Goal: Complete application form: Complete application form

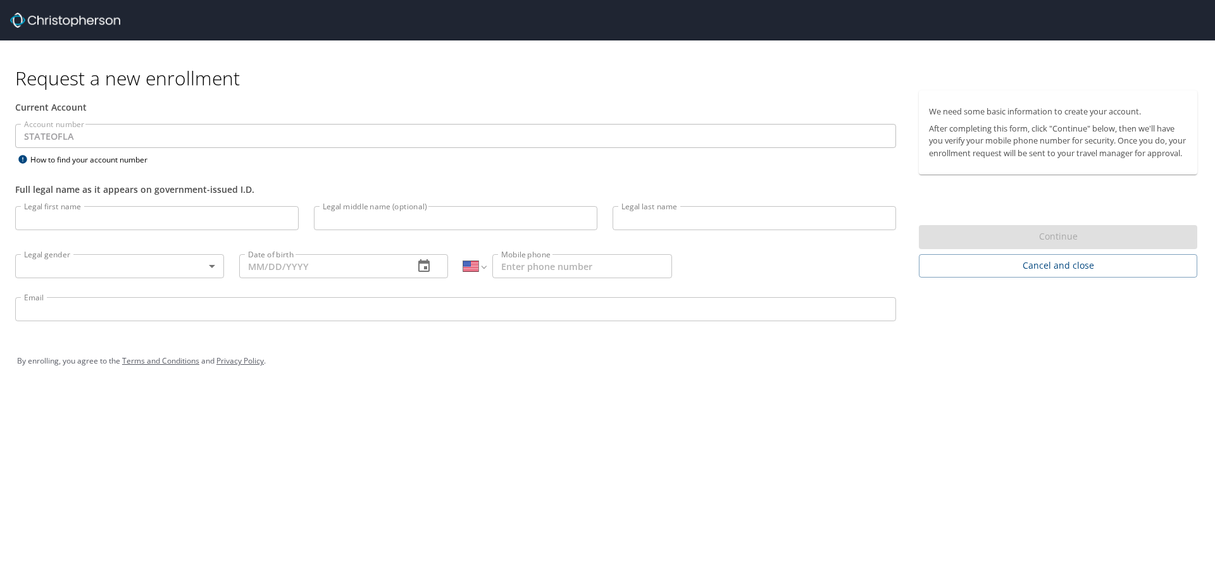
select select "US"
click at [36, 223] on input "Legal first name" at bounding box center [156, 218] width 283 height 24
type input "[PERSON_NAME]"
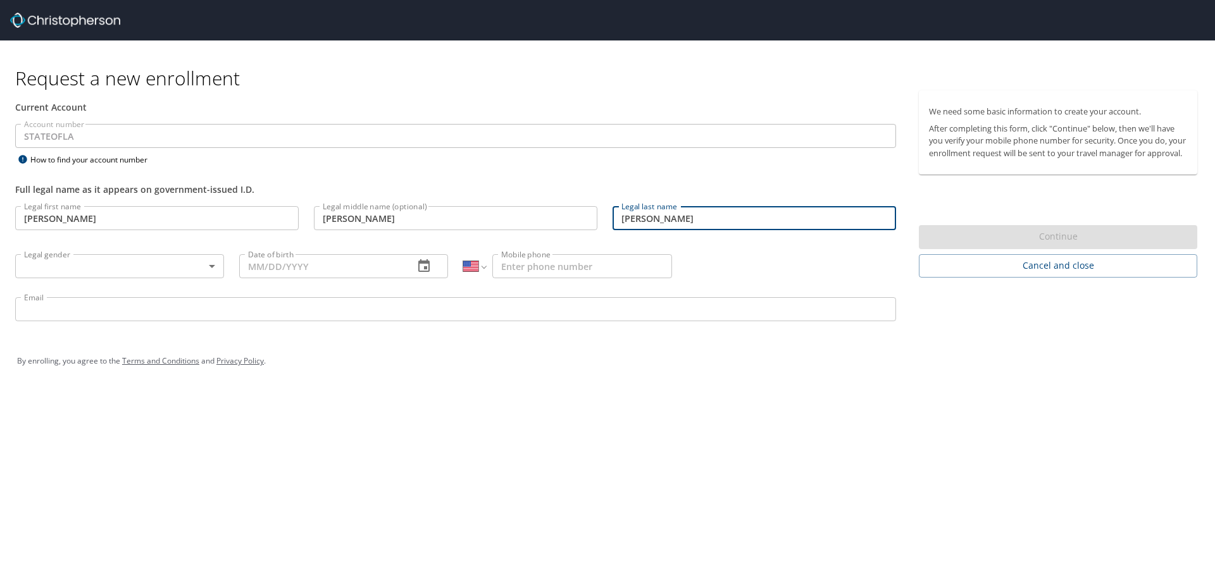
type input "[PERSON_NAME]"
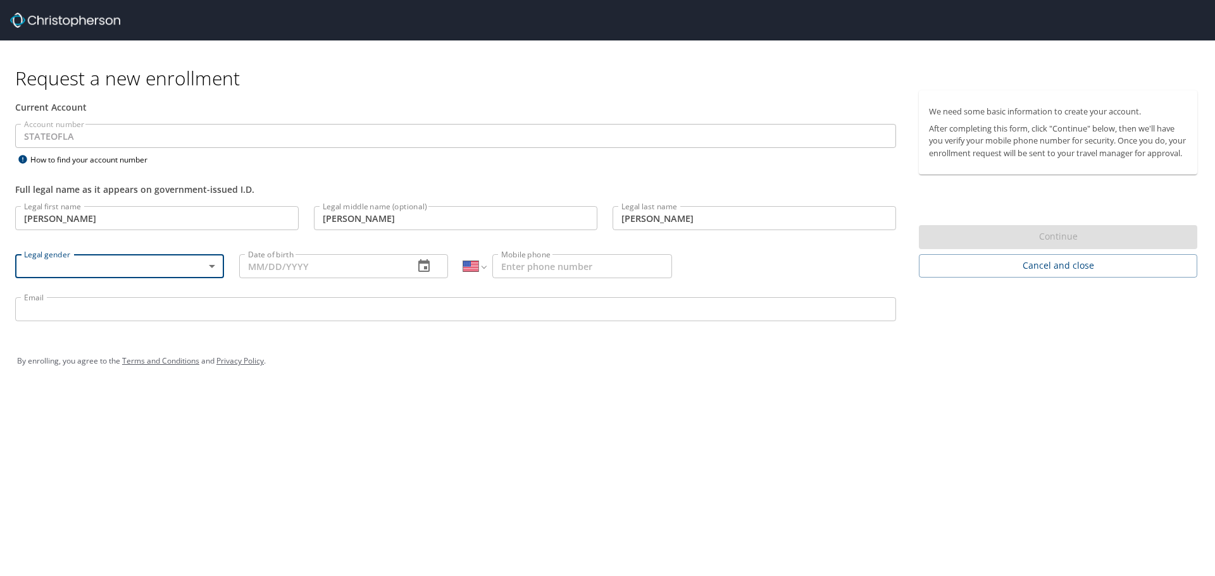
click at [66, 259] on body "Request a new enrollment Current Account Account number STATEOFLA Account numbe…" at bounding box center [607, 288] width 1215 height 576
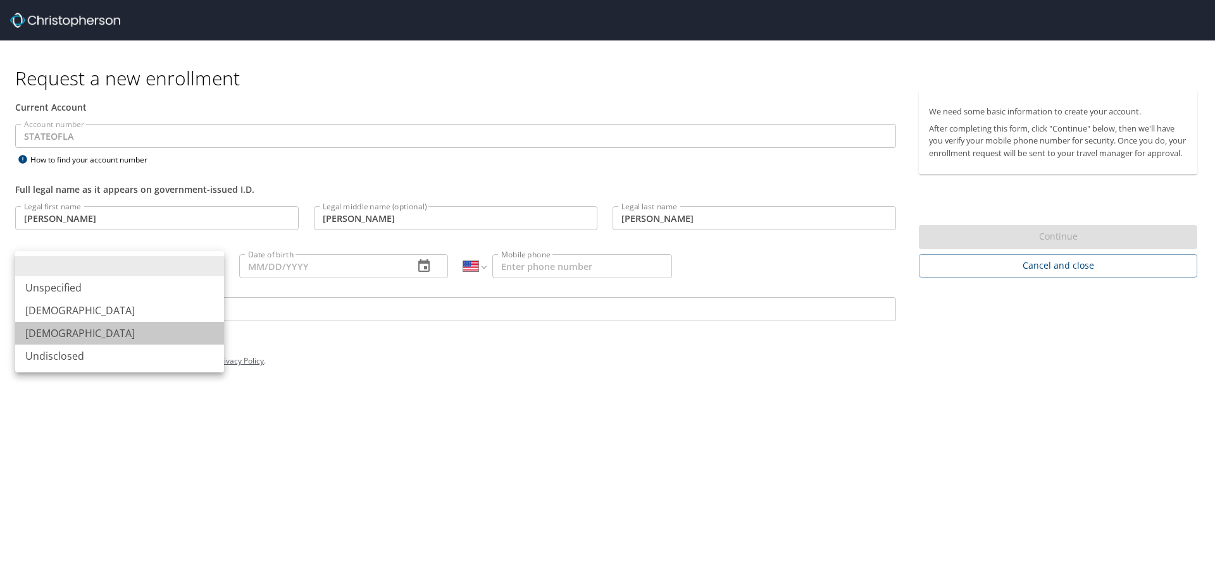
click at [59, 335] on li "[DEMOGRAPHIC_DATA]" at bounding box center [119, 333] width 209 height 23
type input "[DEMOGRAPHIC_DATA]"
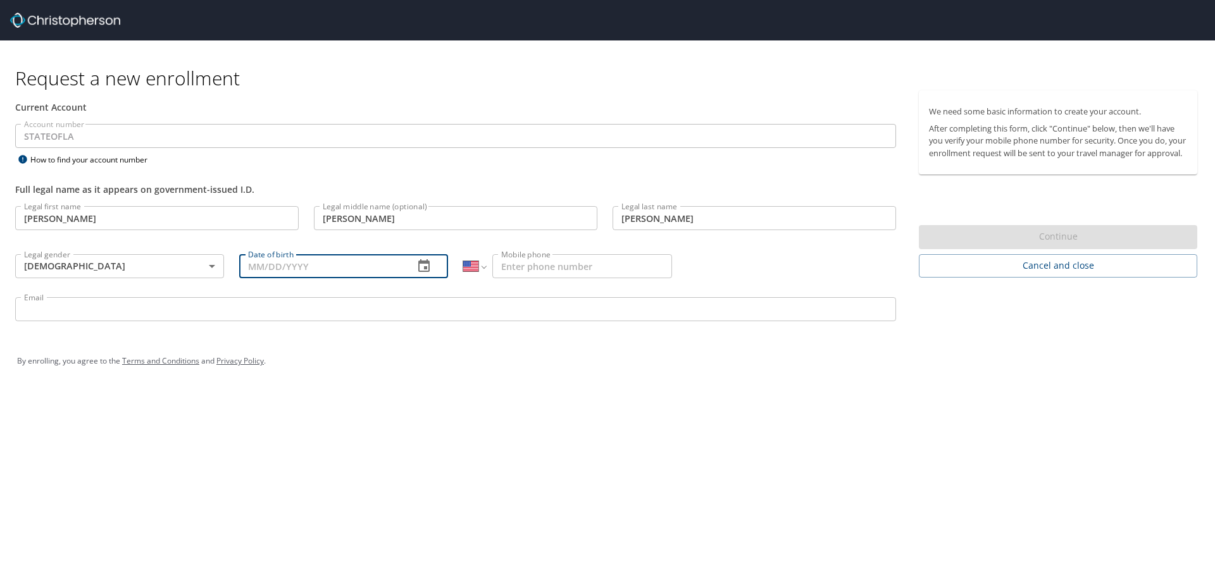
click at [304, 259] on input "Date of birth" at bounding box center [321, 266] width 164 height 24
type input "[DATE]"
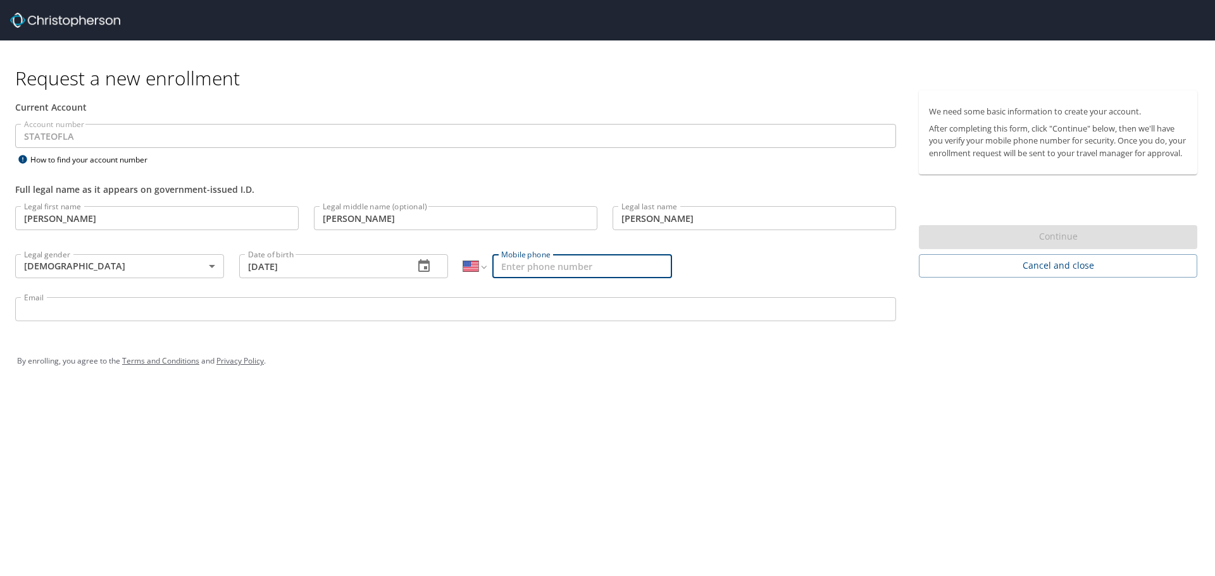
click at [530, 266] on input "Mobile phone" at bounding box center [582, 266] width 180 height 24
type input "[PHONE_NUMBER]"
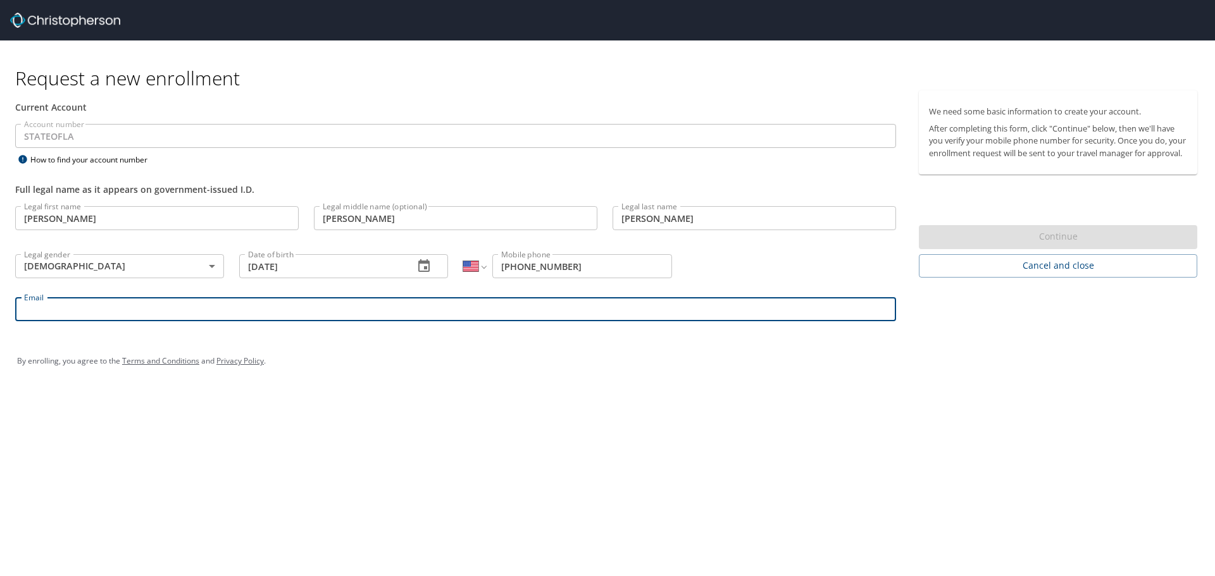
click at [35, 318] on input "Email" at bounding box center [455, 309] width 881 height 24
type input "[PERSON_NAME][EMAIL_ADDRESS][PERSON_NAME][DOMAIN_NAME]"
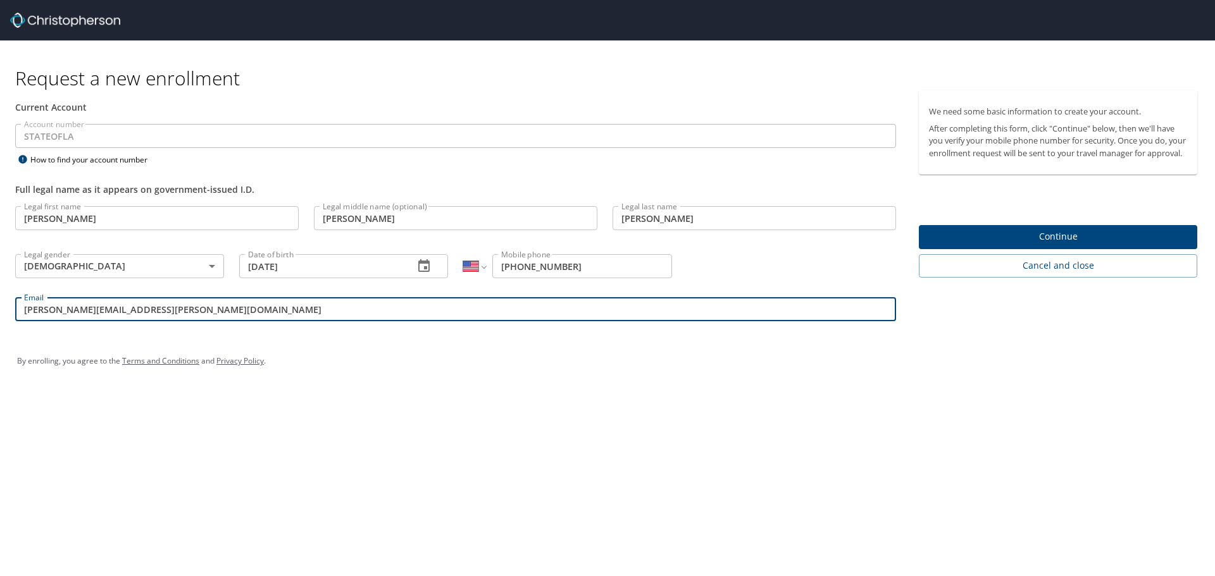
click at [1036, 245] on span "Continue" at bounding box center [1058, 237] width 258 height 16
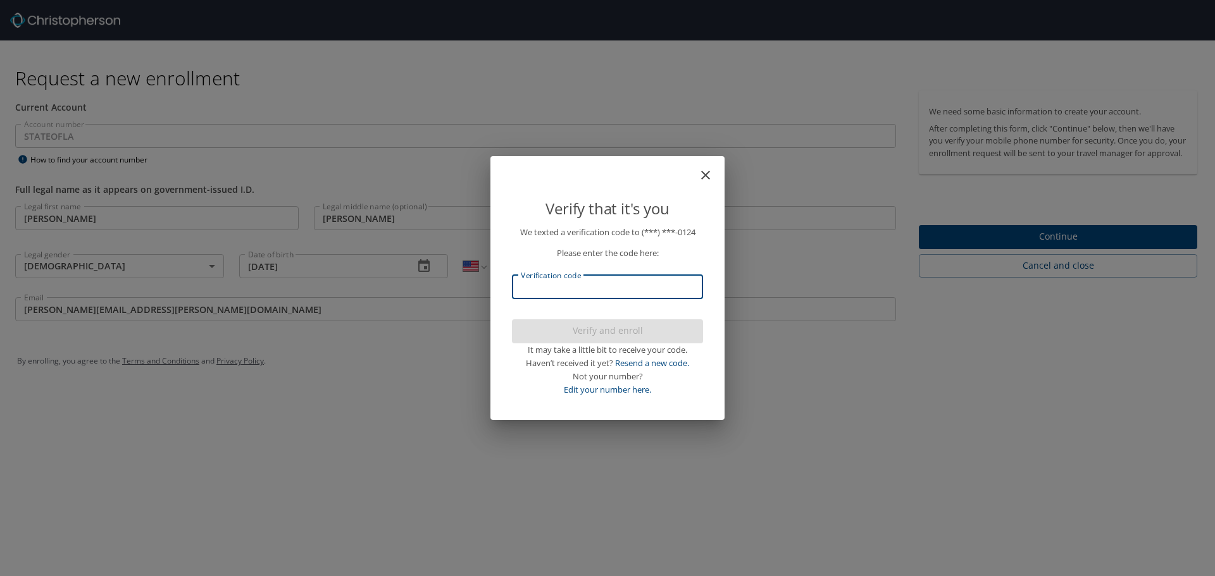
click at [533, 285] on input "Verification code" at bounding box center [607, 287] width 191 height 24
click at [536, 292] on input "Verification code" at bounding box center [607, 287] width 191 height 24
